Goal: Find specific page/section: Find specific page/section

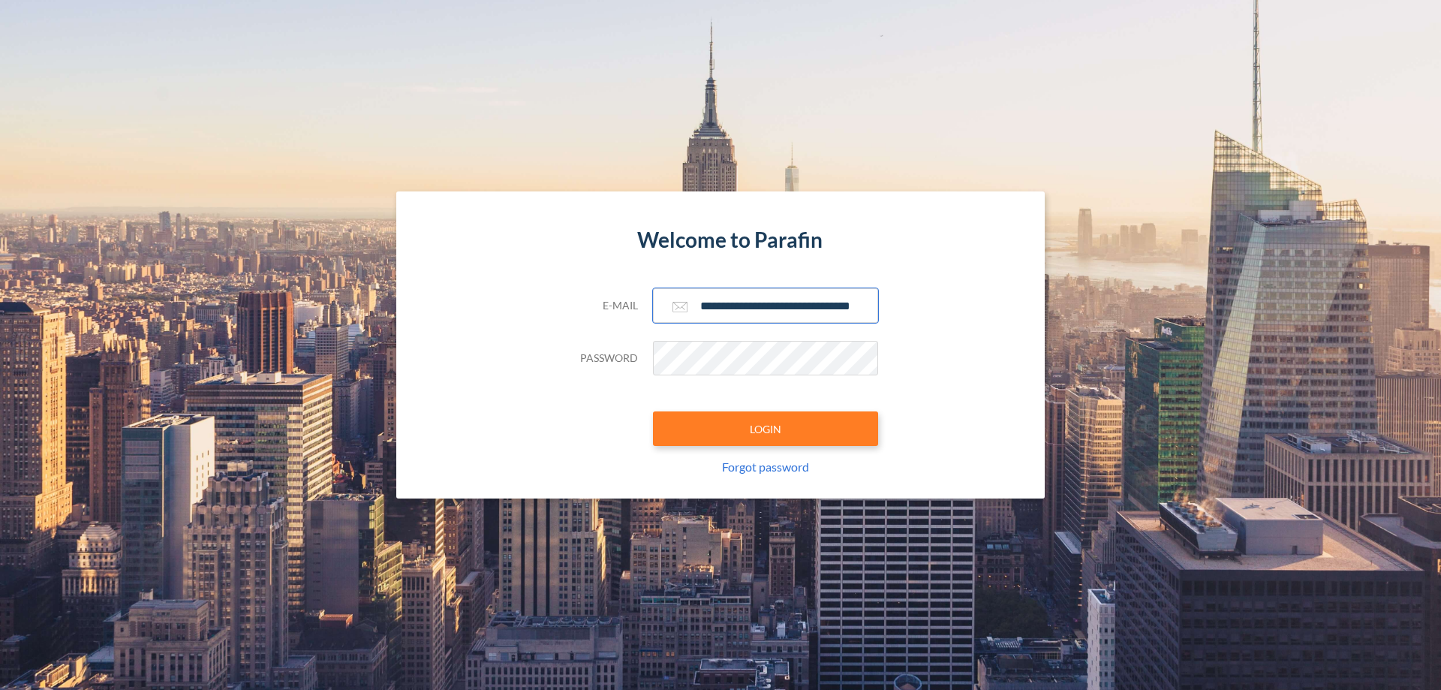
type input "**********"
click at [765, 428] on button "LOGIN" at bounding box center [765, 428] width 225 height 35
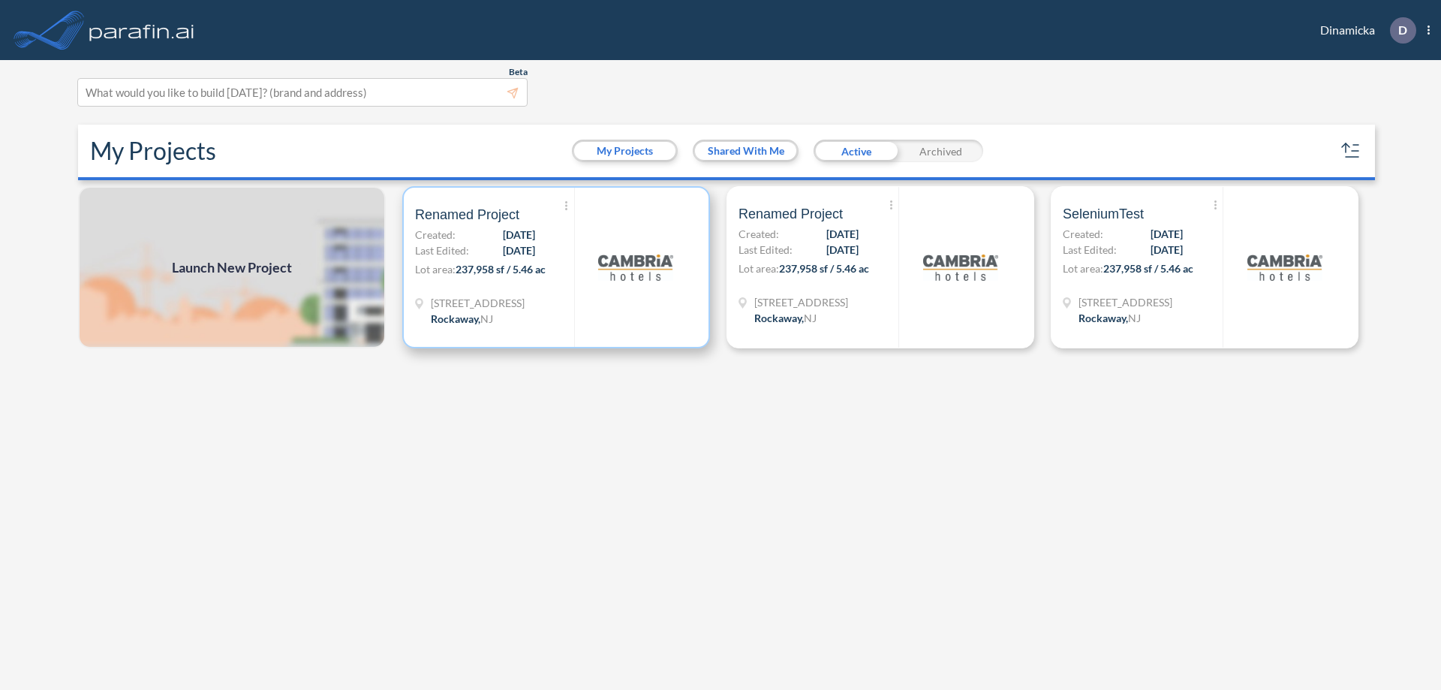
scroll to position [4, 0]
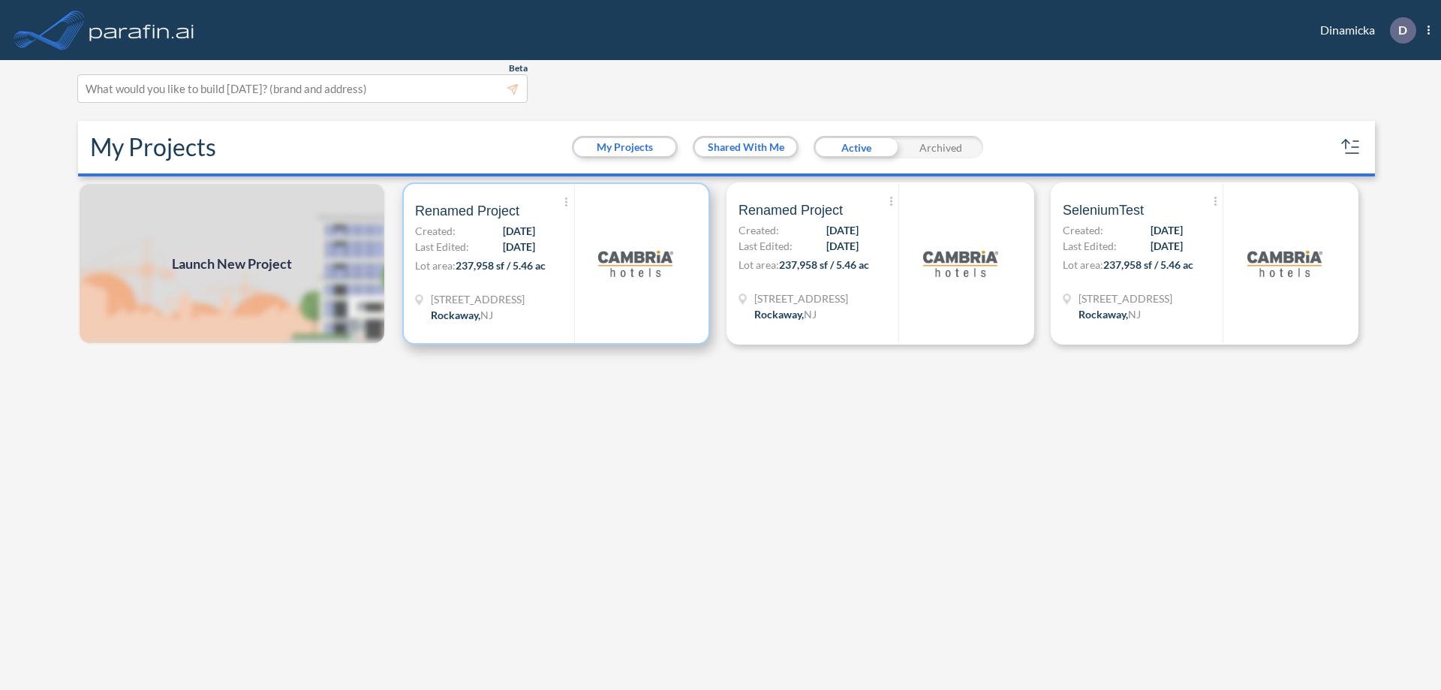
click at [556, 263] on p "Lot area: 237,958 sf / 5.46 ac" at bounding box center [494, 268] width 159 height 22
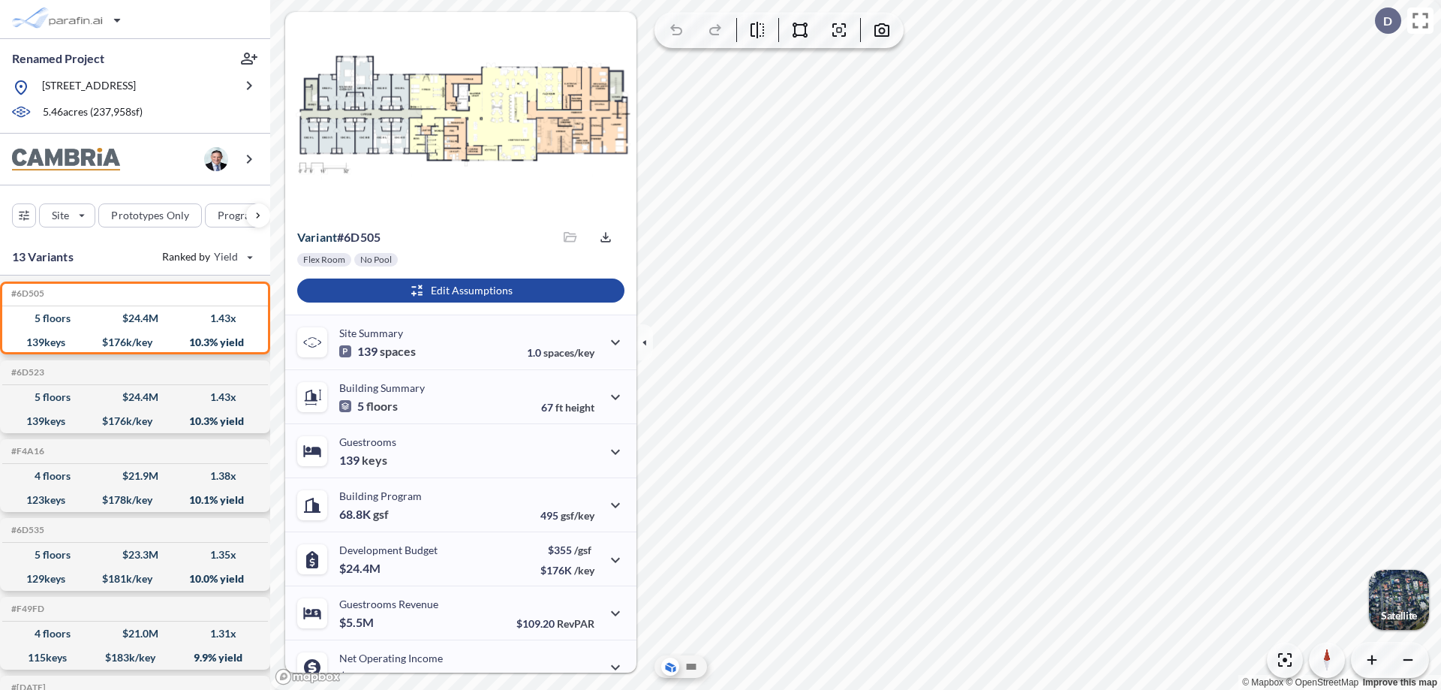
scroll to position [76, 0]
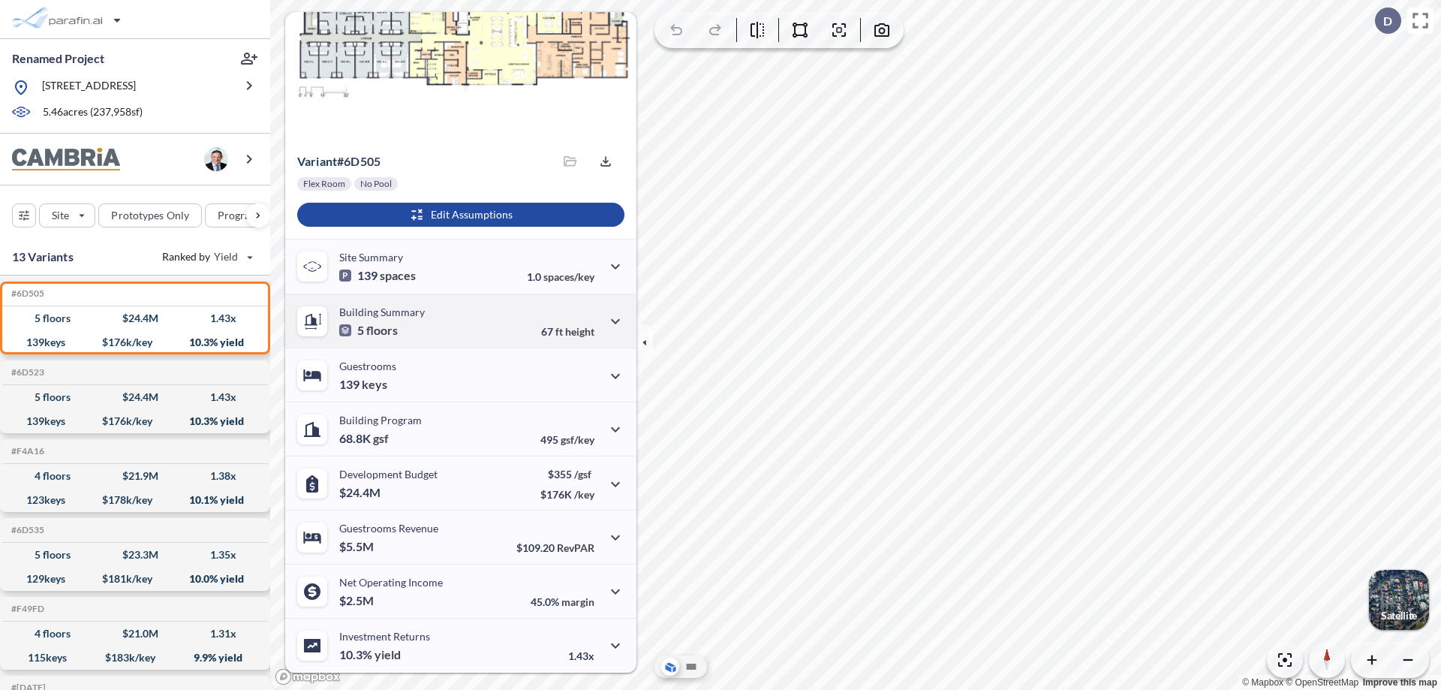
click at [458, 320] on div "Building Summary 5 floors 67 ft height" at bounding box center [460, 320] width 351 height 54
